Goal: Task Accomplishment & Management: Use online tool/utility

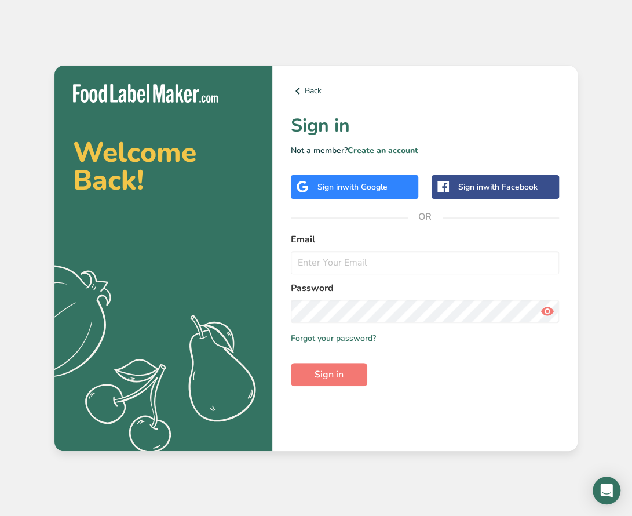
click at [355, 189] on span "with Google" at bounding box center [365, 186] width 45 height 11
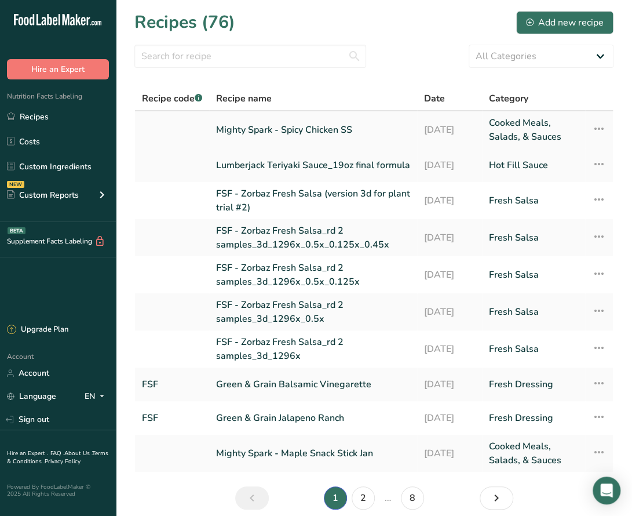
click at [330, 132] on link "Mighty Spark - Spicy Chicken SS" at bounding box center [313, 130] width 194 height 28
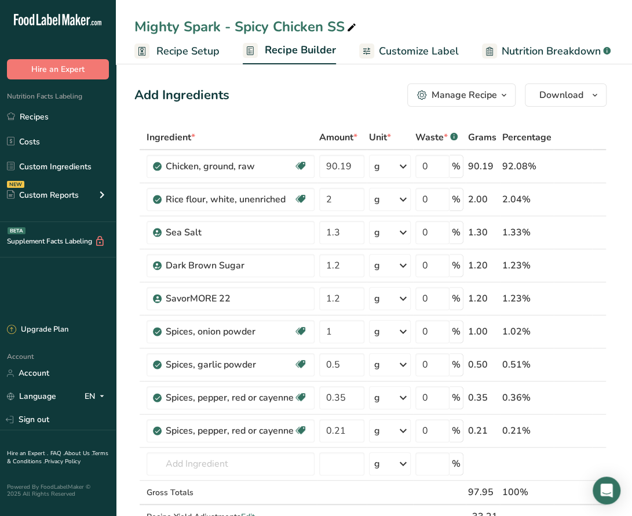
click at [281, 98] on div "Add Ingredients Manage Recipe Delete Recipe Duplicate Recipe Scale Recipe Save …" at bounding box center [370, 94] width 472 height 23
drag, startPoint x: 356, startPoint y: 166, endPoint x: 315, endPoint y: 159, distance: 41.3
click at [315, 159] on tr "Chicken, ground, raw Dairy free Gluten free Soy free 90.19 g Portions 4 oz crum…" at bounding box center [370, 166] width 471 height 33
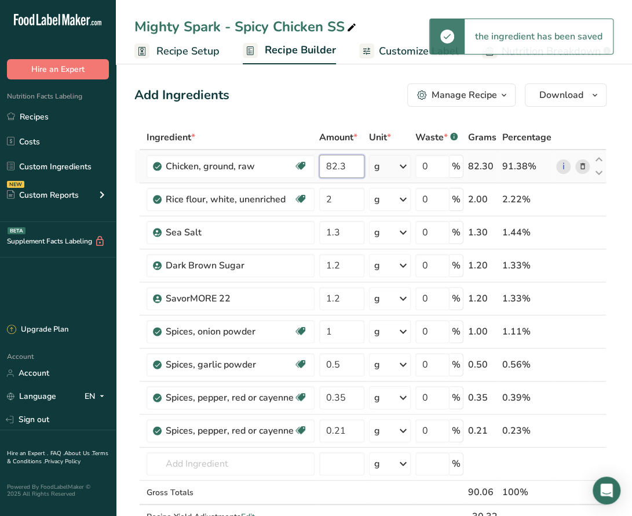
click at [344, 173] on input "82.3" at bounding box center [341, 166] width 45 height 23
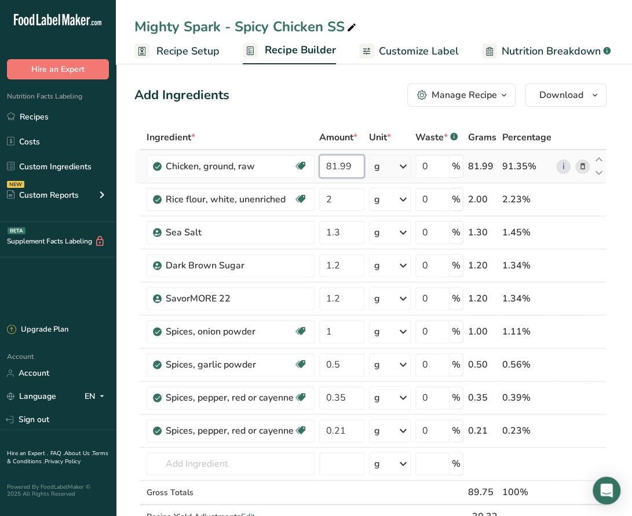
drag, startPoint x: 352, startPoint y: 166, endPoint x: 318, endPoint y: 168, distance: 34.8
click at [318, 168] on td "81.99" at bounding box center [342, 166] width 50 height 33
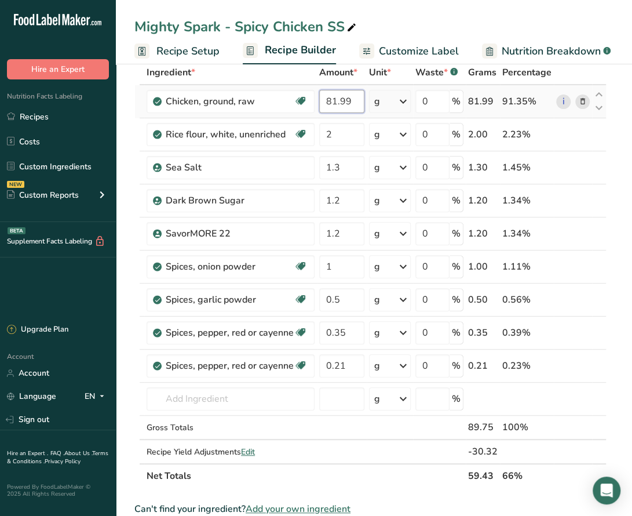
scroll to position [64, 0]
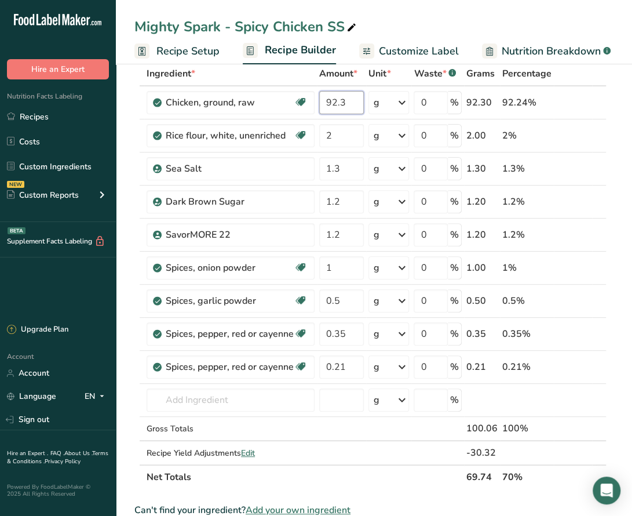
type input "92.3"
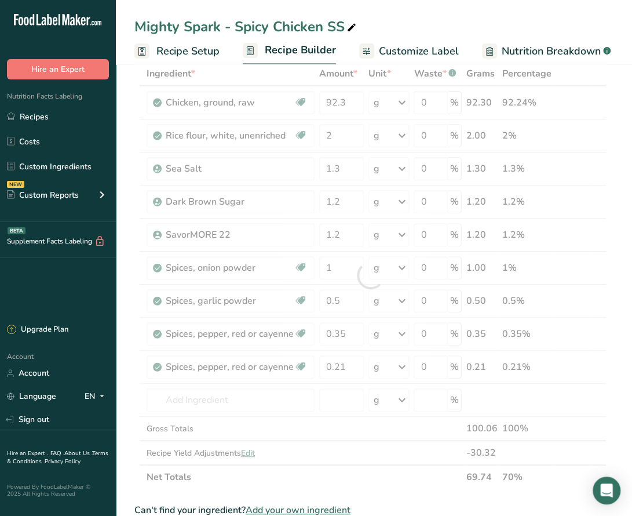
click at [479, 21] on div "Mighty Spark - Spicy Chicken SS" at bounding box center [374, 26] width 517 height 21
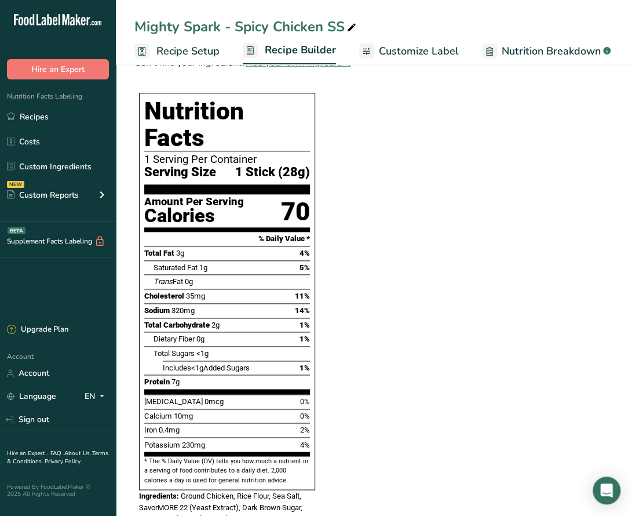
scroll to position [512, 0]
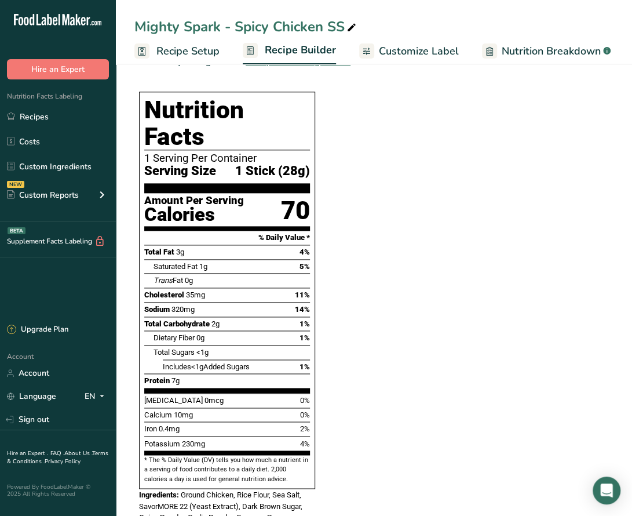
click at [409, 116] on section "Ingredient * Amount * Unit * Waste * .a-a{fill:#347362;}.b-a{fill:#fff;} Grams …" at bounding box center [370, 244] width 472 height 1262
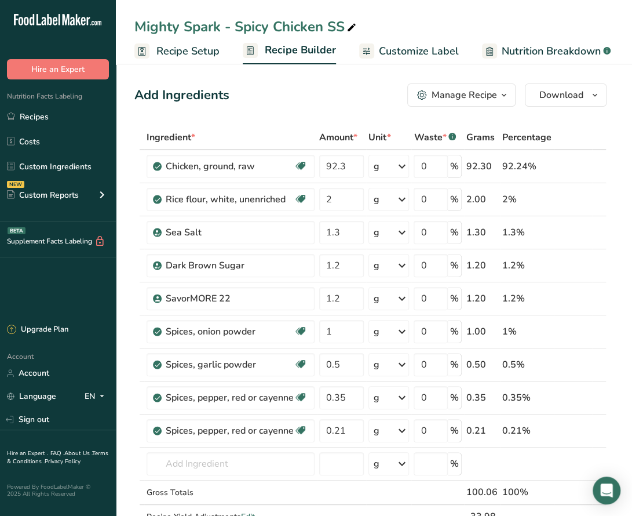
scroll to position [0, 0]
click at [352, 230] on input "1.3" at bounding box center [341, 232] width 45 height 23
type input "1"
click at [357, 169] on div "Ingredient * Amount * Unit * Waste * .a-a{fill:#347362;}.b-a{fill:#fff;} Grams …" at bounding box center [370, 339] width 472 height 428
type input "92.6"
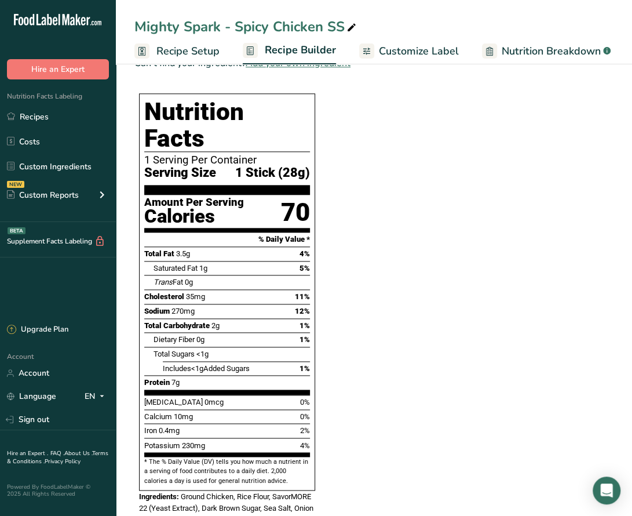
scroll to position [506, 0]
